Goal: Browse casually

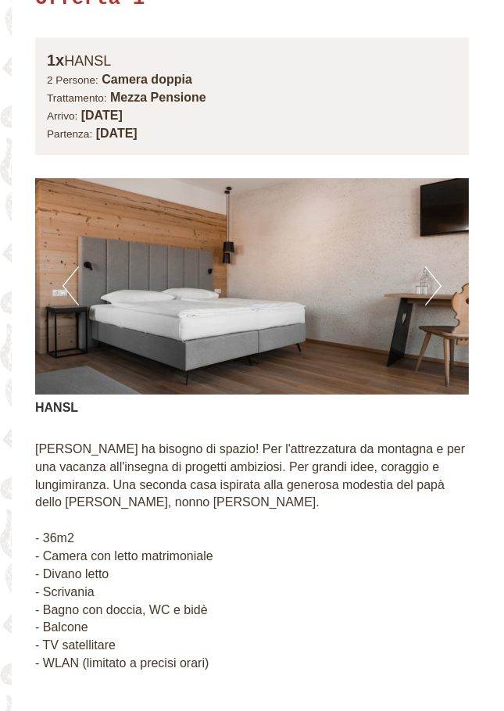
scroll to position [1016, 0]
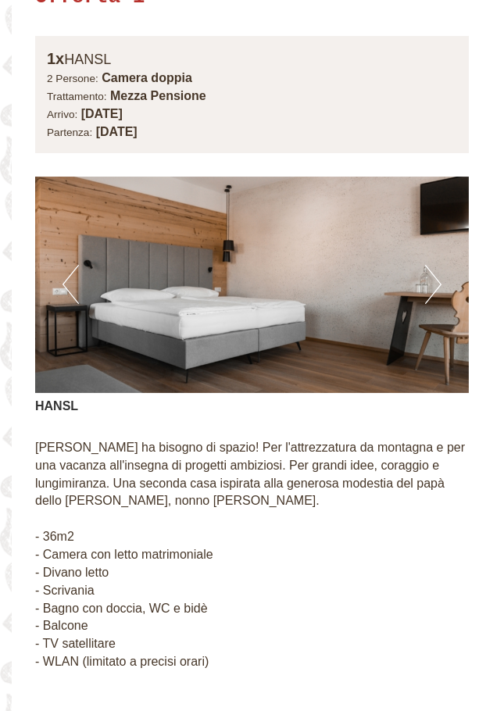
click at [438, 288] on button "Next" at bounding box center [433, 284] width 16 height 39
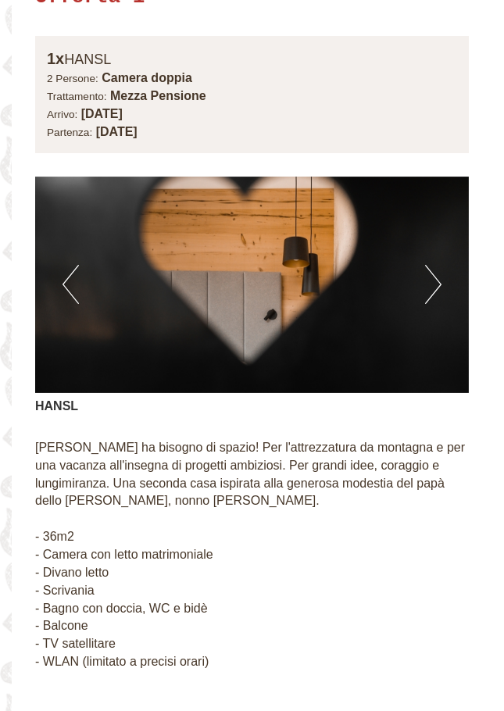
click at [438, 288] on button "Next" at bounding box center [433, 284] width 16 height 39
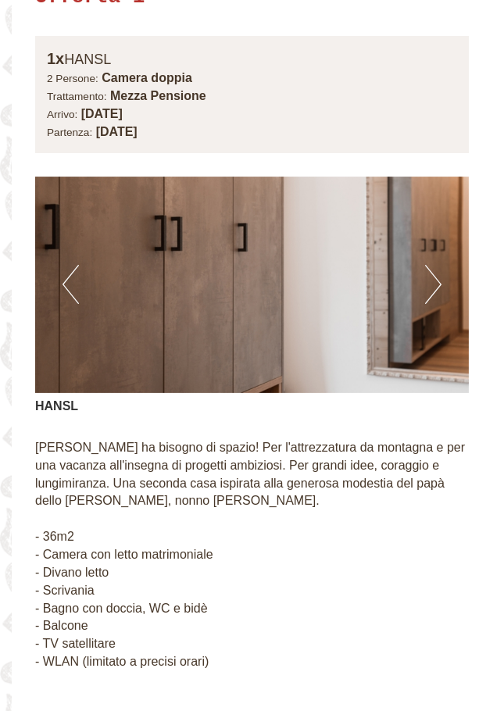
click at [438, 288] on button "Next" at bounding box center [433, 284] width 16 height 39
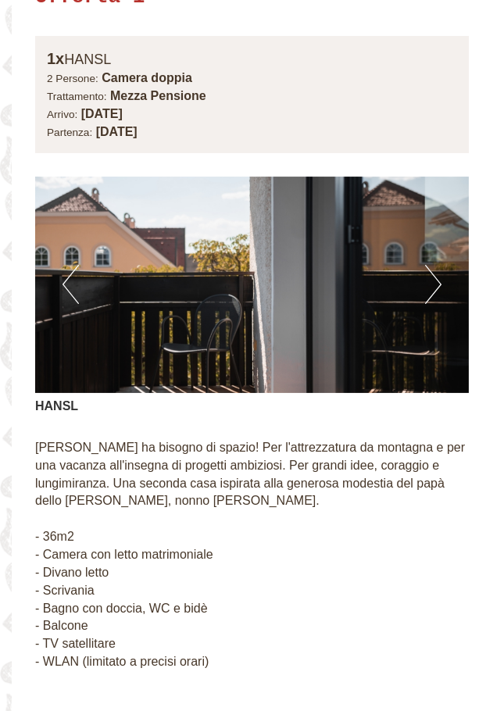
click at [438, 288] on button "Next" at bounding box center [433, 284] width 16 height 39
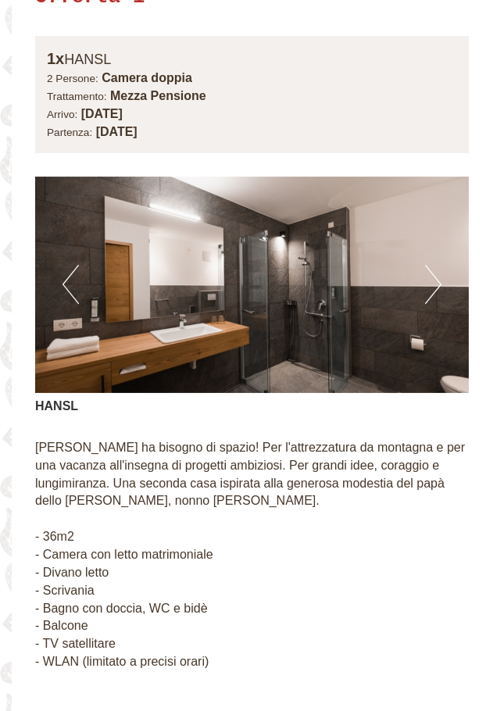
click at [438, 288] on button "Next" at bounding box center [433, 284] width 16 height 39
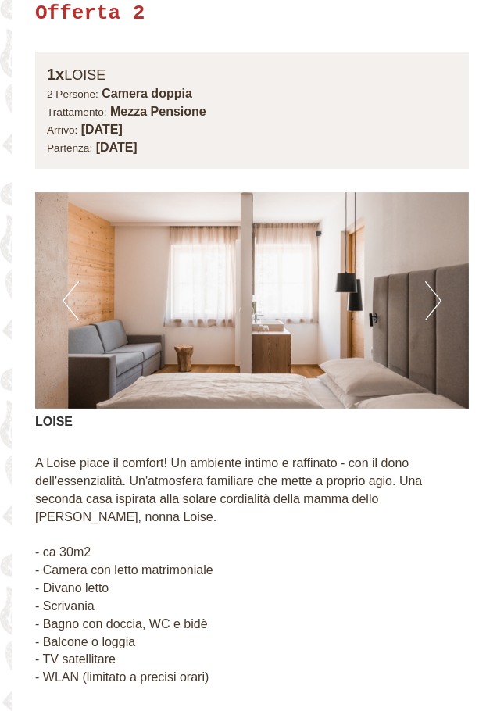
scroll to position [1953, 0]
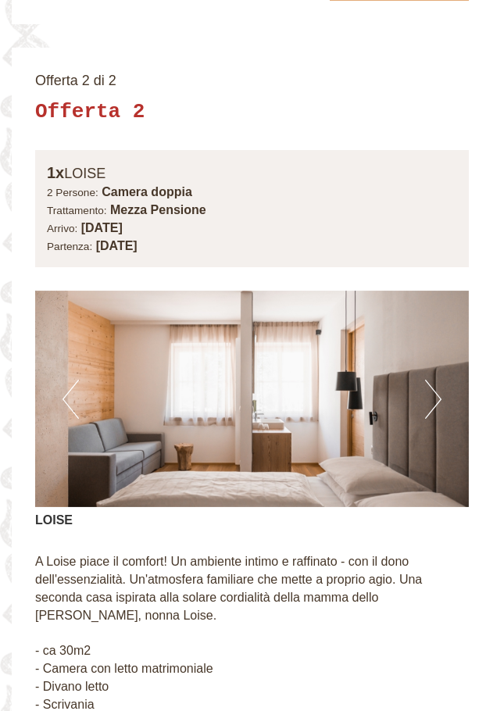
click at [411, 393] on img at bounding box center [252, 399] width 434 height 217
click at [419, 399] on img at bounding box center [252, 399] width 434 height 217
click at [425, 403] on button "Next" at bounding box center [433, 399] width 16 height 39
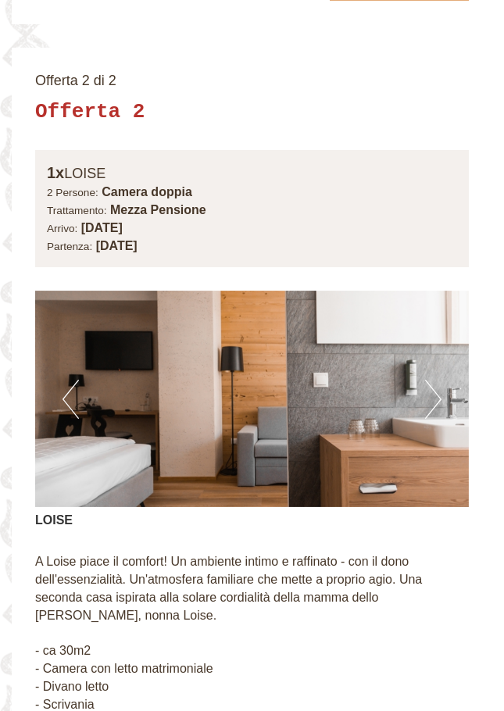
click at [429, 403] on button "Next" at bounding box center [433, 399] width 16 height 39
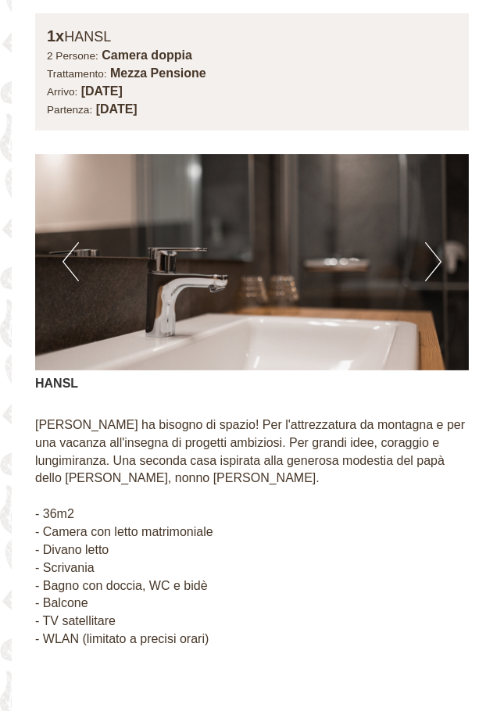
scroll to position [1016, 0]
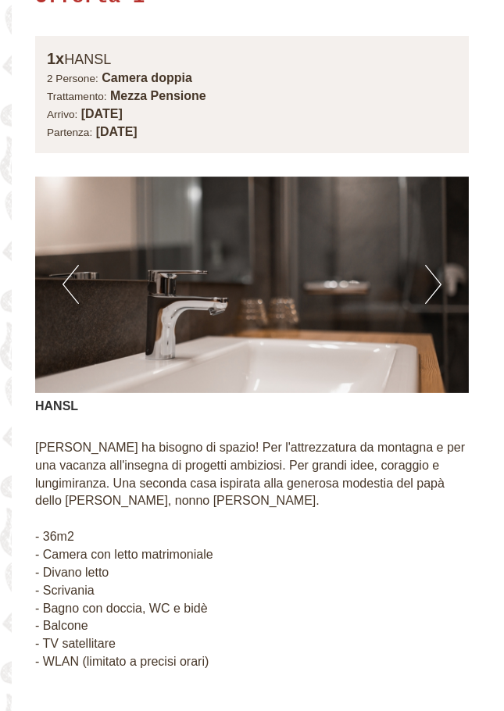
click at [419, 303] on img at bounding box center [252, 285] width 434 height 217
click at [425, 289] on button "Next" at bounding box center [433, 284] width 16 height 39
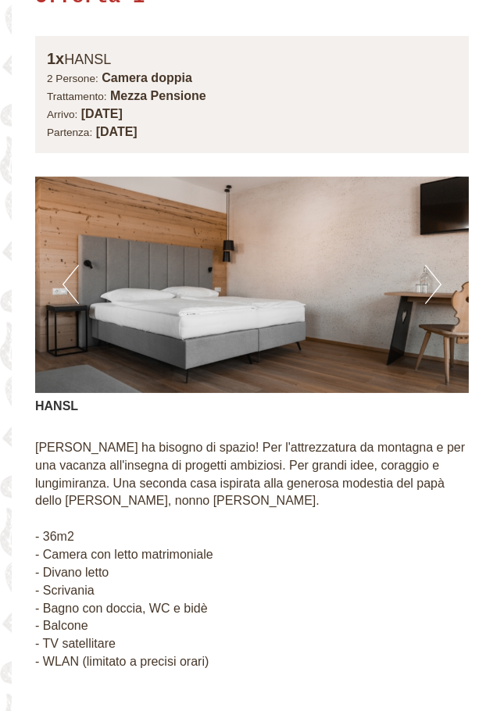
click at [425, 289] on button "Next" at bounding box center [433, 284] width 16 height 39
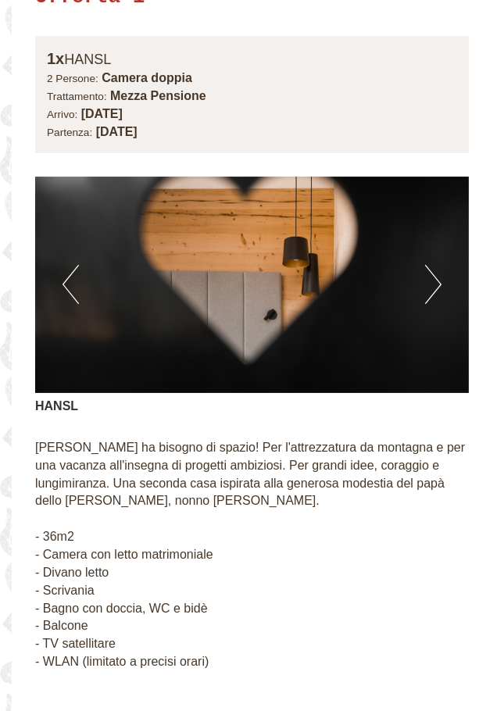
click at [425, 289] on button "Next" at bounding box center [433, 284] width 16 height 39
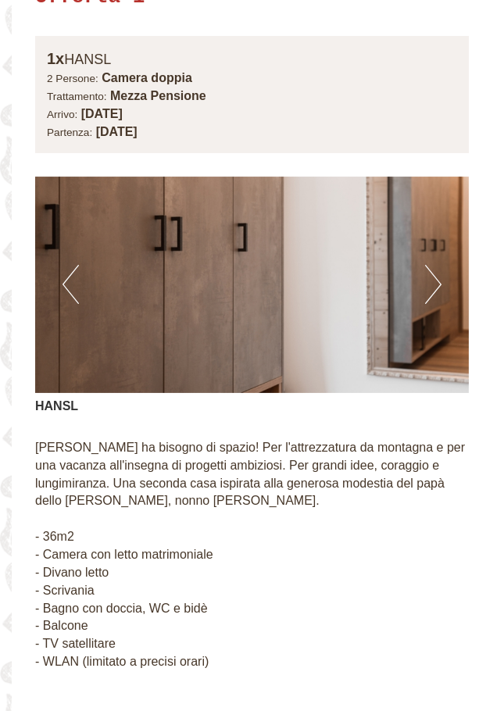
click at [427, 279] on button "Next" at bounding box center [433, 284] width 16 height 39
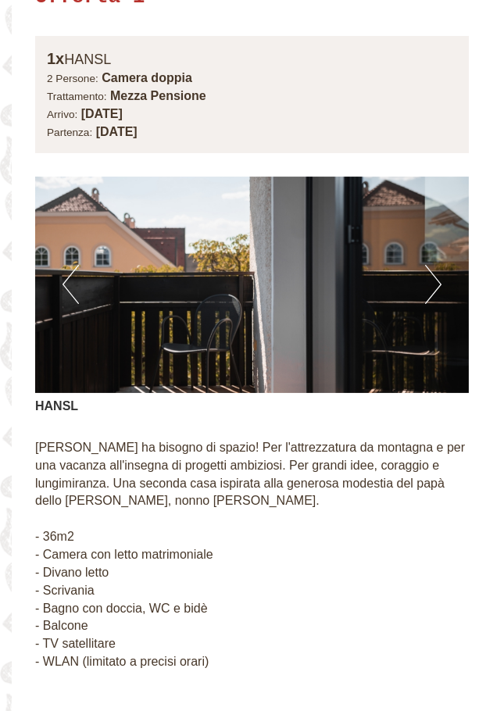
click at [426, 279] on button "Next" at bounding box center [433, 284] width 16 height 39
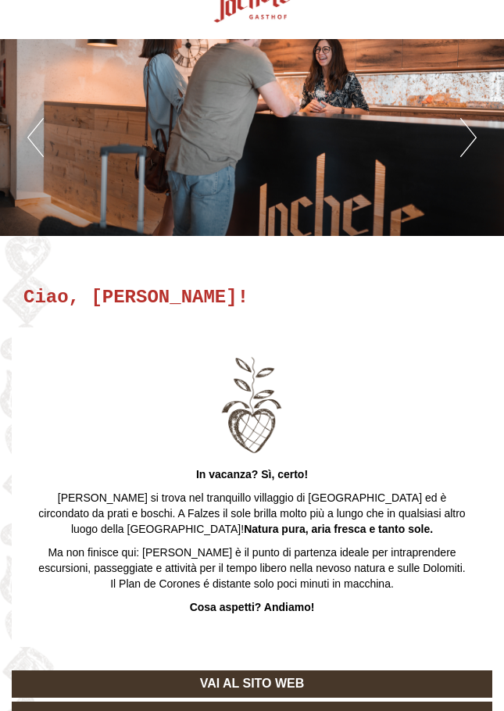
scroll to position [0, 0]
